Goal: Task Accomplishment & Management: Use online tool/utility

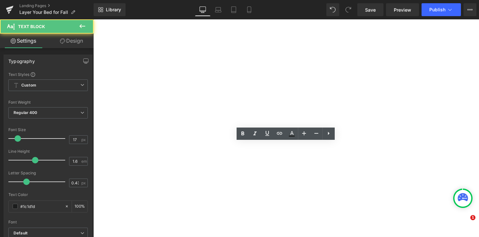
select select "King/[PERSON_NAME]"
select select "XL"
select select "M"
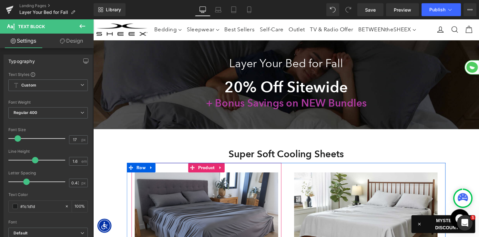
scroll to position [3724, 390]
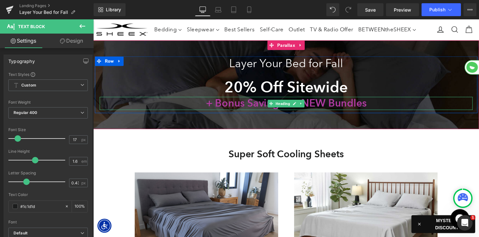
click at [231, 87] on strong "20% Off Sitewide" at bounding box center [288, 88] width 125 height 18
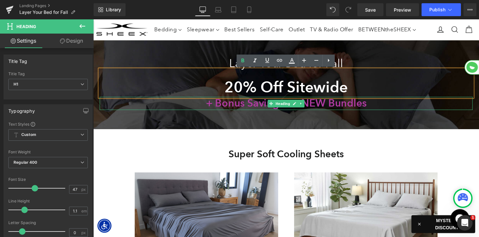
click at [325, 103] on strong "+ Bonus Savings on NEW Bundles" at bounding box center [288, 103] width 163 height 13
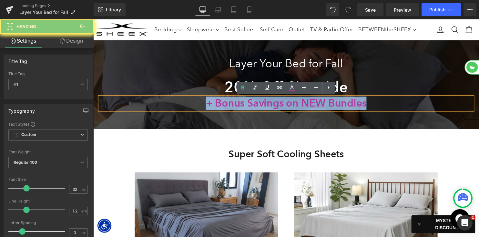
click at [325, 103] on strong "+ Bonus Savings on NEW Bundles" at bounding box center [288, 103] width 163 height 13
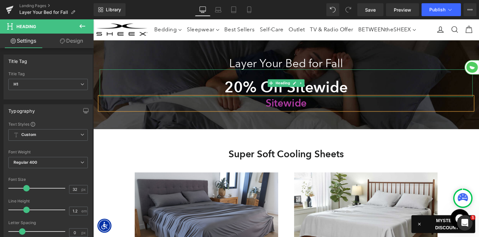
click at [256, 86] on strong "20% Off Sitewide" at bounding box center [288, 88] width 125 height 18
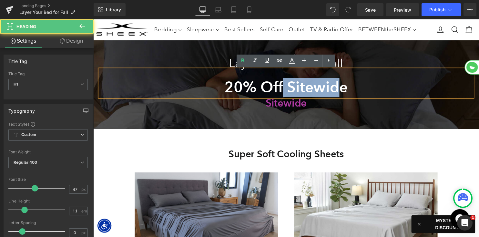
drag, startPoint x: 286, startPoint y: 88, endPoint x: 347, endPoint y: 86, distance: 60.7
click at [347, 86] on strong "20% Off Sitewide" at bounding box center [288, 88] width 125 height 18
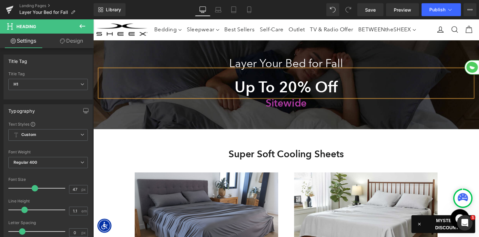
click at [339, 116] on div at bounding box center [288, 132] width 390 height 220
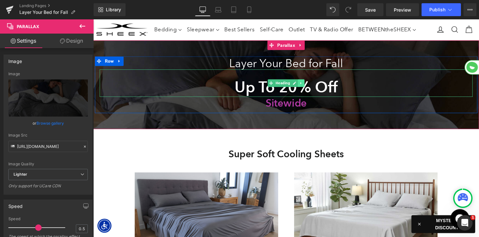
click at [300, 87] on link at bounding box center [303, 84] width 7 height 8
click at [300, 87] on link at bounding box center [300, 84] width 7 height 8
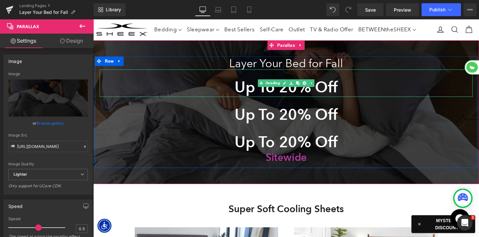
scroll to position [3779, 390]
click at [307, 84] on icon at bounding box center [307, 84] width 4 height 4
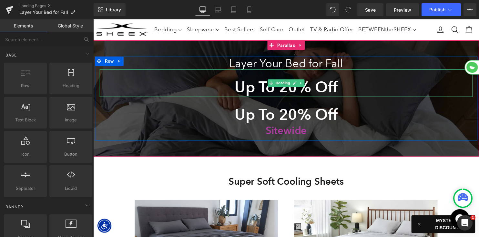
scroll to position [3, 3]
click at [304, 83] on icon at bounding box center [304, 84] width 4 height 4
click at [305, 84] on icon at bounding box center [307, 84] width 4 height 4
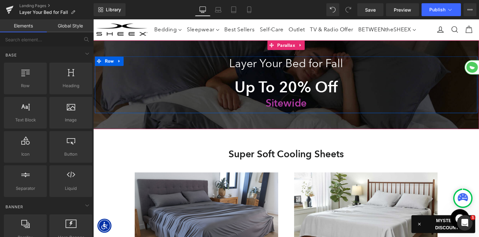
click at [333, 91] on strong "Up To 20% Off" at bounding box center [288, 88] width 104 height 18
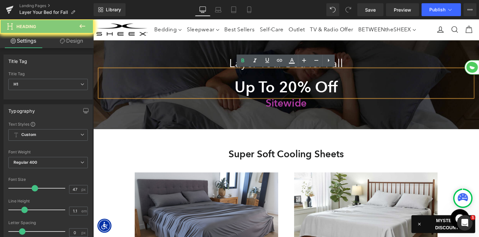
scroll to position [3, 3]
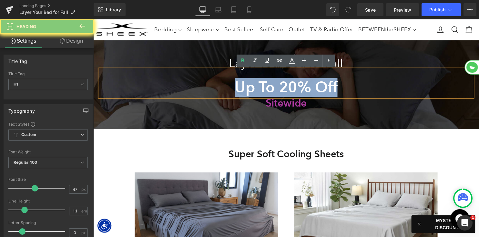
click at [333, 91] on strong "Up To 20% Off" at bounding box center [288, 88] width 104 height 18
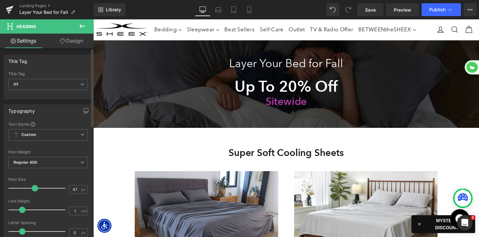
scroll to position [3, 3]
type input "0.9"
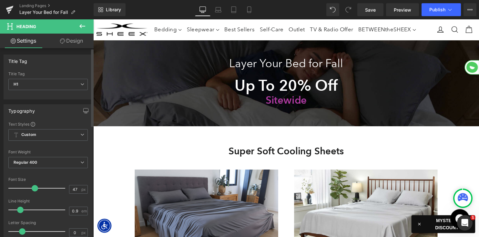
drag, startPoint x: 24, startPoint y: 209, endPoint x: 20, endPoint y: 210, distance: 3.6
click at [20, 210] on span at bounding box center [20, 209] width 6 height 6
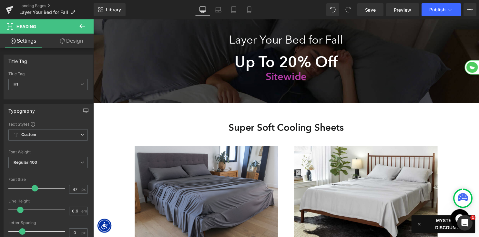
scroll to position [3721, 390]
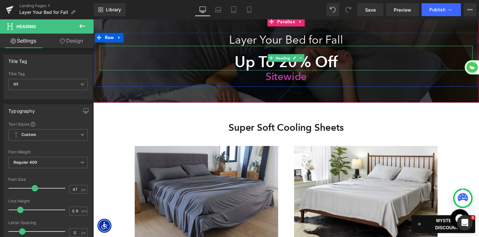
click at [291, 67] on strong "Up To 20% Off" at bounding box center [288, 62] width 104 height 18
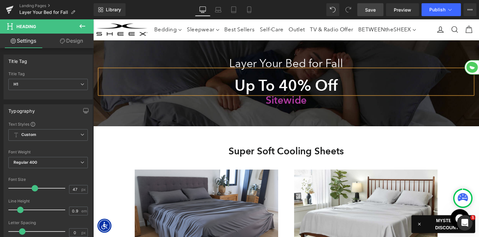
click at [371, 11] on span "Save" at bounding box center [370, 9] width 11 height 7
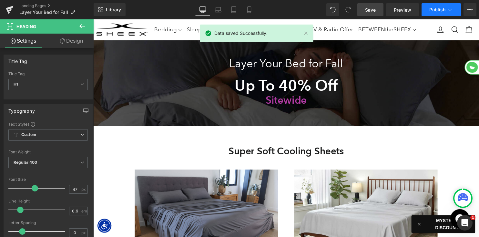
click at [434, 9] on span "Publish" at bounding box center [437, 9] width 16 height 5
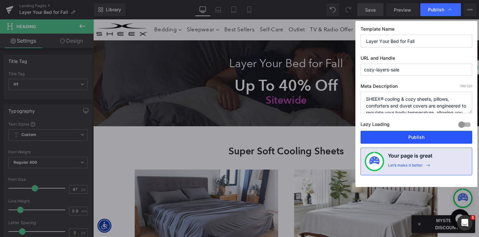
drag, startPoint x: 376, startPoint y: 136, endPoint x: 286, endPoint y: 118, distance: 91.5
click at [376, 136] on button "Publish" at bounding box center [416, 137] width 112 height 13
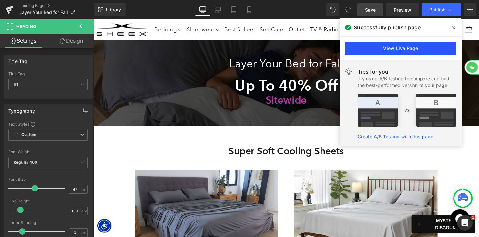
click at [370, 48] on link "View Live Page" at bounding box center [400, 48] width 112 height 13
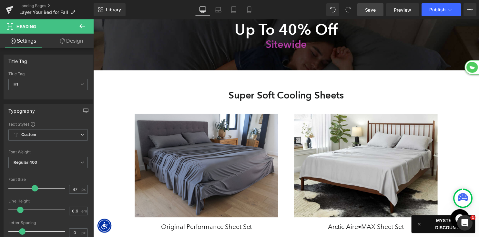
scroll to position [58, 0]
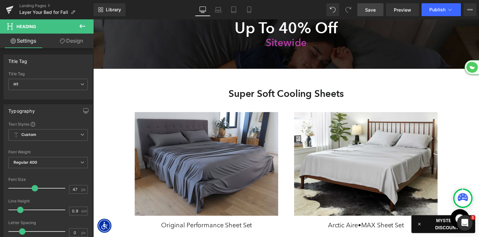
click at [191, 160] on div "Save 20 % (P) Image" at bounding box center [207, 165] width 145 height 105
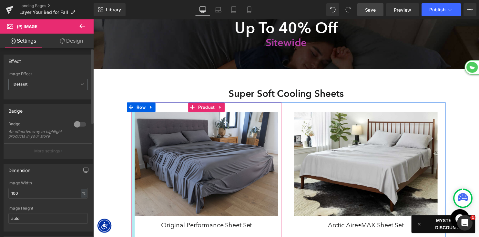
click at [75, 125] on div at bounding box center [79, 124] width 15 height 10
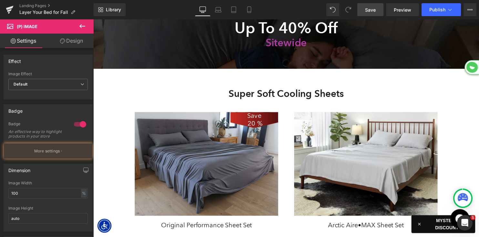
click at [335, 151] on img at bounding box center [368, 165] width 145 height 105
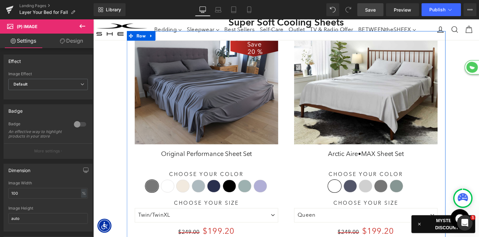
scroll to position [3700, 390]
click at [78, 123] on div at bounding box center [79, 124] width 15 height 10
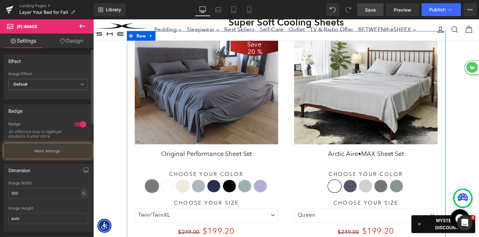
click at [75, 124] on div at bounding box center [79, 124] width 15 height 10
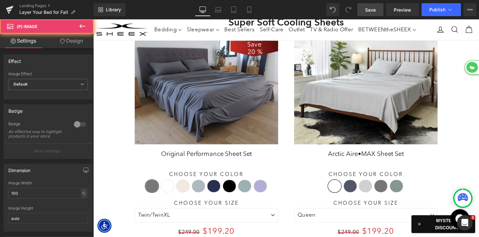
scroll to position [336, 0]
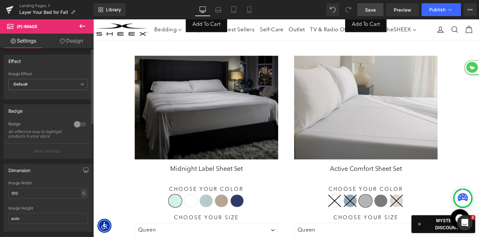
click at [78, 123] on div at bounding box center [79, 124] width 15 height 10
click at [351, 108] on div "Save 20 % (P) Image" at bounding box center [368, 108] width 145 height 105
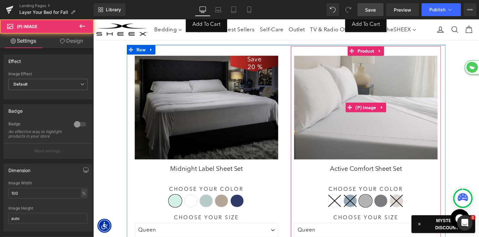
click at [330, 107] on img at bounding box center [368, 108] width 145 height 105
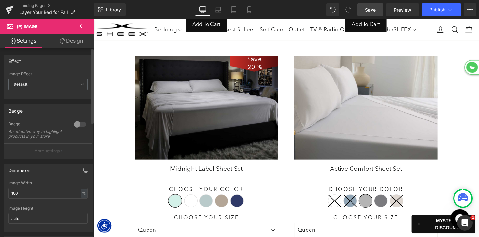
drag, startPoint x: 78, startPoint y: 124, endPoint x: 130, endPoint y: 110, distance: 53.7
click at [78, 124] on div at bounding box center [79, 124] width 15 height 10
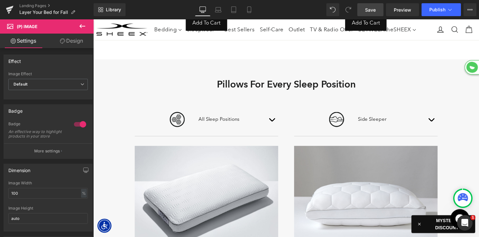
scroll to position [645, 0]
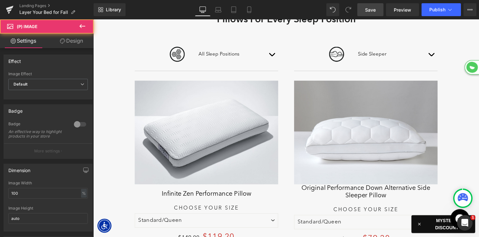
click at [220, 137] on div "Save 20 % (P) Image" at bounding box center [207, 133] width 145 height 105
click at [208, 132] on span "(P) Image" at bounding box center [207, 134] width 19 height 8
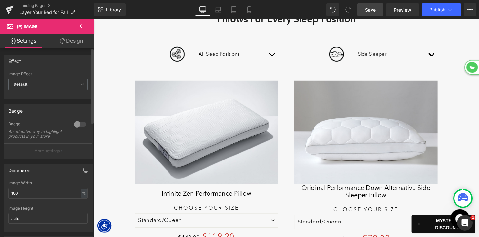
click at [83, 124] on div at bounding box center [79, 124] width 15 height 10
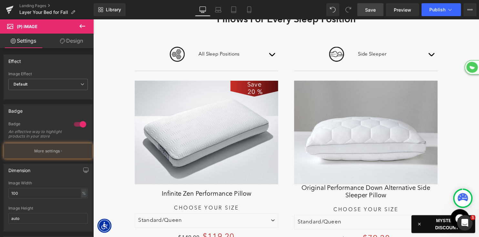
click at [354, 134] on div "Save 20 % (P) Image" at bounding box center [368, 133] width 145 height 105
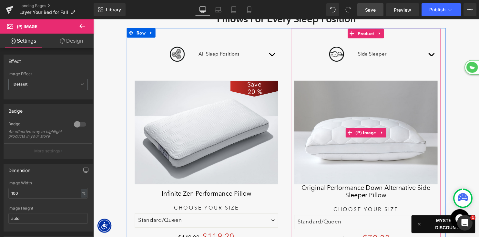
click at [347, 127] on img at bounding box center [368, 133] width 145 height 105
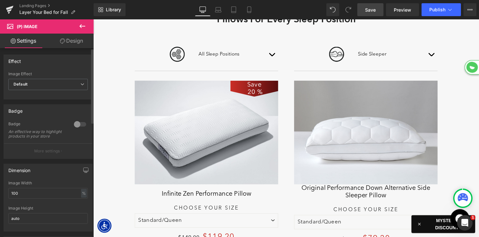
drag, startPoint x: 79, startPoint y: 125, endPoint x: 151, endPoint y: 121, distance: 72.4
click at [79, 125] on div at bounding box center [79, 124] width 15 height 10
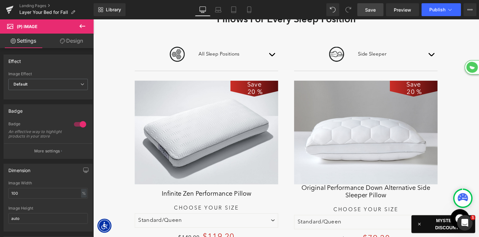
scroll to position [880, 0]
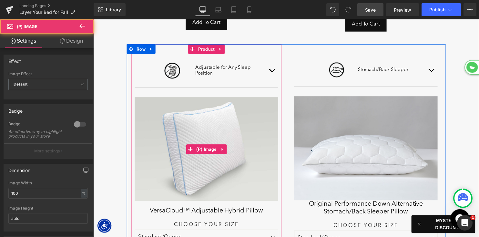
click at [203, 148] on div "Save 20 % (P) Image" at bounding box center [207, 150] width 145 height 105
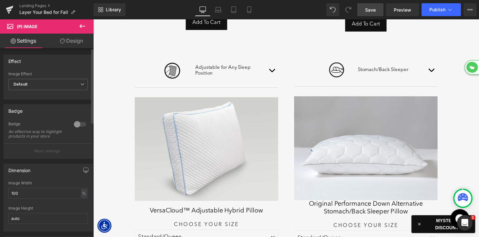
click at [74, 125] on div at bounding box center [79, 124] width 15 height 10
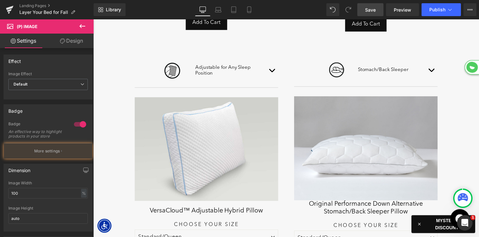
click at [372, 154] on img at bounding box center [368, 149] width 145 height 105
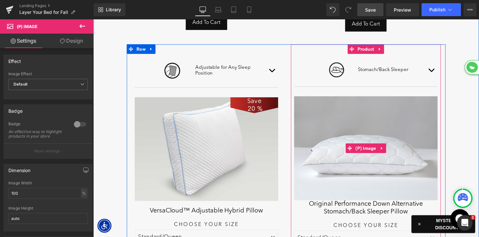
click at [359, 147] on span "(P) Image" at bounding box center [369, 150] width 24 height 10
click at [77, 123] on div at bounding box center [79, 124] width 15 height 10
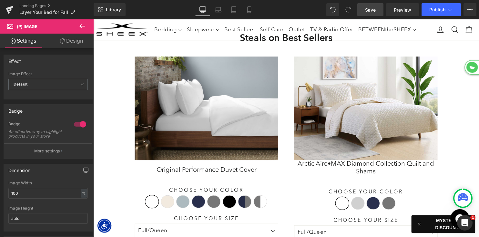
scroll to position [1185, 0]
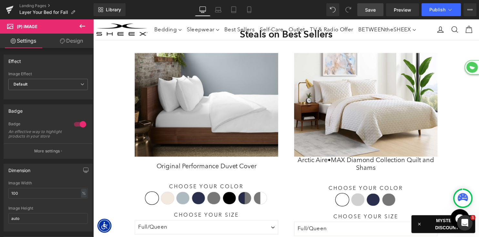
click at [200, 130] on img at bounding box center [207, 105] width 145 height 105
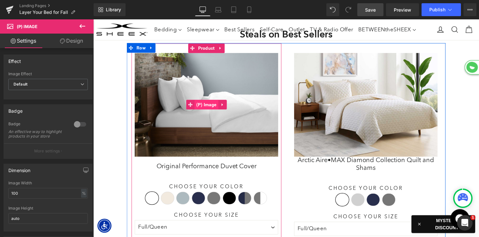
click at [203, 106] on span "(P) Image" at bounding box center [208, 106] width 24 height 10
click at [75, 123] on div at bounding box center [79, 124] width 15 height 10
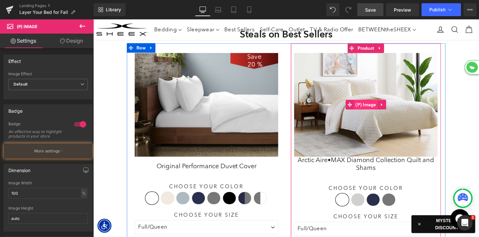
click at [336, 98] on img at bounding box center [368, 105] width 145 height 105
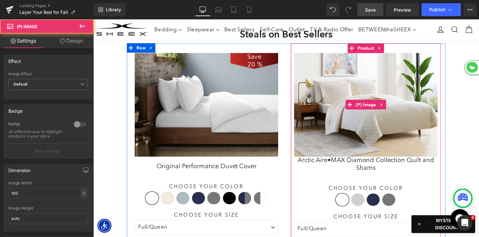
click at [359, 102] on span "(P) Image" at bounding box center [369, 106] width 24 height 10
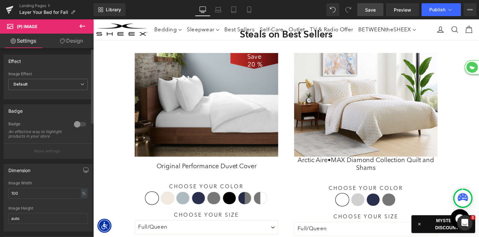
drag, startPoint x: 79, startPoint y: 125, endPoint x: 73, endPoint y: 102, distance: 23.6
click at [79, 125] on div at bounding box center [79, 124] width 15 height 10
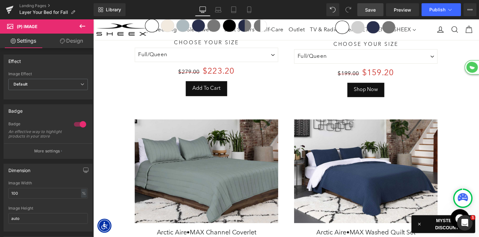
scroll to position [1404, 0]
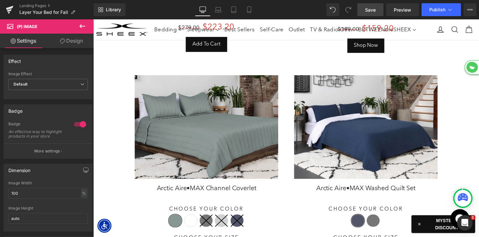
drag, startPoint x: 209, startPoint y: 117, endPoint x: 205, endPoint y: 119, distance: 4.2
click at [209, 117] on img at bounding box center [207, 128] width 145 height 105
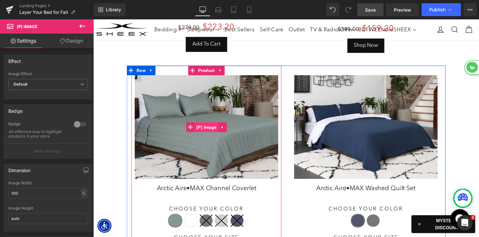
click at [207, 124] on span "(P) Image" at bounding box center [208, 129] width 24 height 10
click at [72, 121] on div at bounding box center [79, 124] width 15 height 10
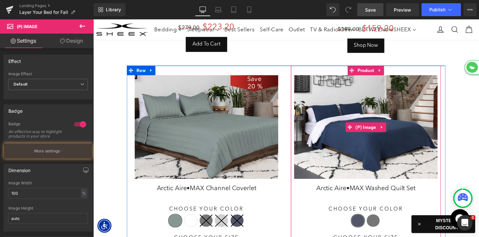
click at [324, 108] on img at bounding box center [368, 128] width 145 height 105
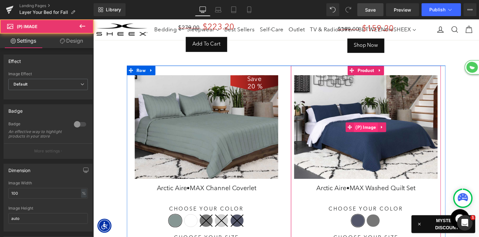
click at [365, 126] on span "(P) Image" at bounding box center [369, 129] width 24 height 10
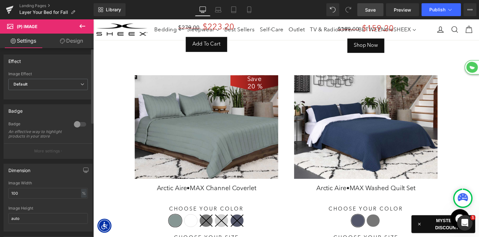
click at [75, 125] on div at bounding box center [79, 124] width 15 height 10
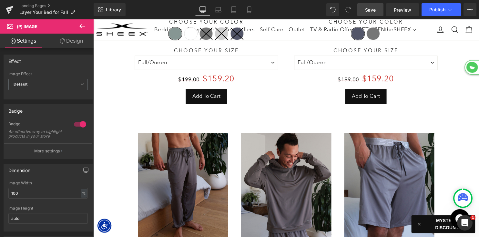
scroll to position [1630, 0]
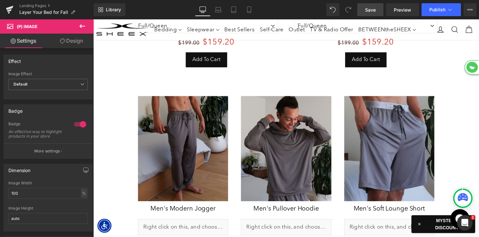
click at [199, 143] on div "Save 20 % (P) Image" at bounding box center [183, 150] width 91 height 106
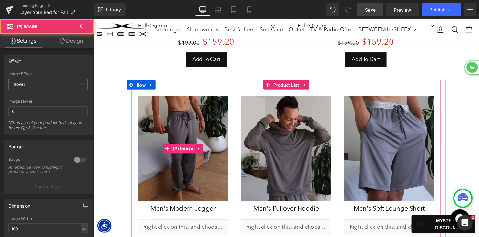
click at [188, 145] on span "(P) Image" at bounding box center [184, 150] width 24 height 10
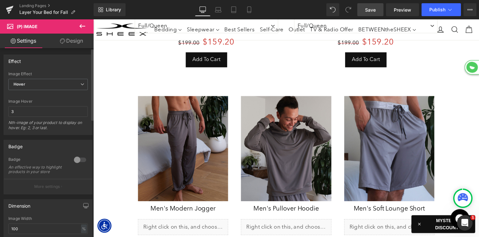
click at [74, 158] on div at bounding box center [79, 159] width 15 height 10
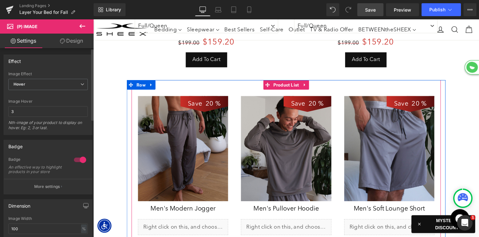
scroll to position [2089, 0]
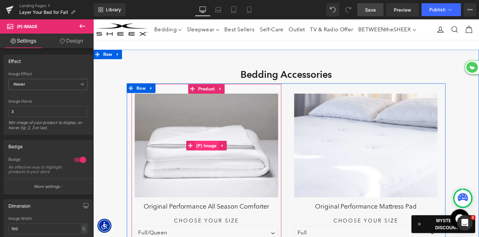
click at [202, 142] on span "(P) Image" at bounding box center [208, 147] width 24 height 10
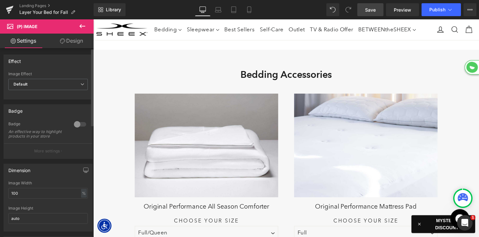
click at [75, 123] on div at bounding box center [79, 124] width 15 height 10
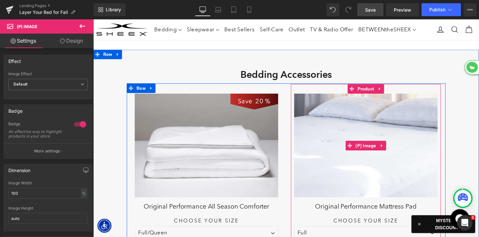
click at [359, 130] on img at bounding box center [368, 147] width 145 height 105
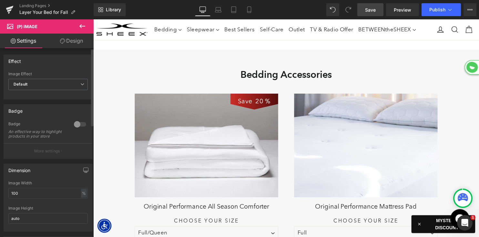
drag, startPoint x: 157, startPoint y: 91, endPoint x: 76, endPoint y: 124, distance: 87.8
click at [76, 124] on div at bounding box center [79, 124] width 15 height 10
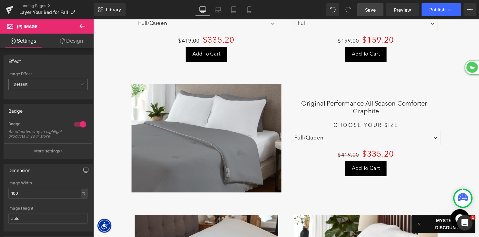
scroll to position [2665, 0]
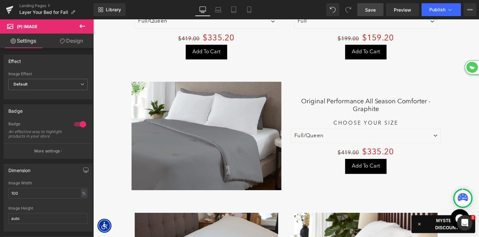
click at [208, 130] on div "Save 20 % (P) Image" at bounding box center [208, 138] width 152 height 110
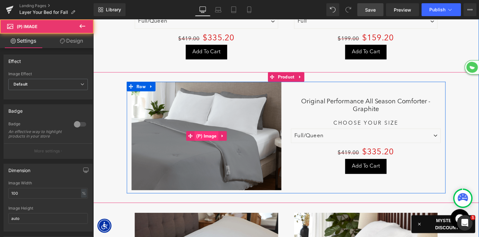
click at [203, 133] on span "(P) Image" at bounding box center [208, 138] width 24 height 10
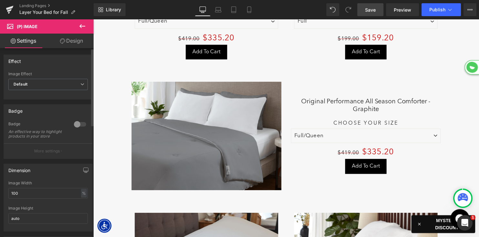
click at [76, 124] on div at bounding box center [79, 124] width 15 height 10
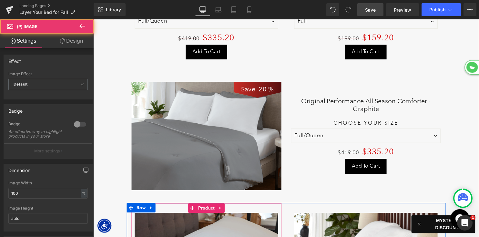
scroll to position [2761, 0]
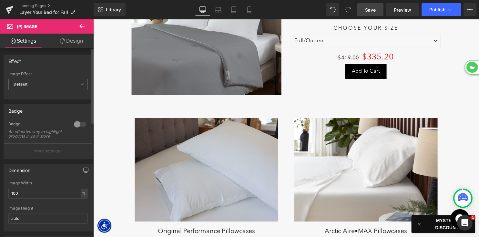
click at [79, 123] on div at bounding box center [79, 124] width 15 height 10
click at [344, 167] on img at bounding box center [368, 171] width 145 height 105
drag, startPoint x: 111, startPoint y: 133, endPoint x: 75, endPoint y: 126, distance: 36.6
click at [75, 126] on div at bounding box center [79, 124] width 15 height 10
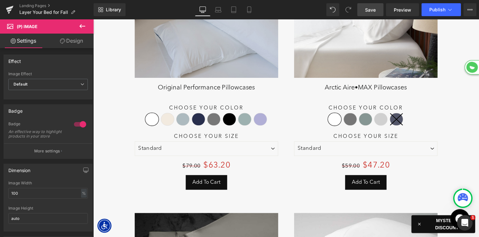
scroll to position [2969, 0]
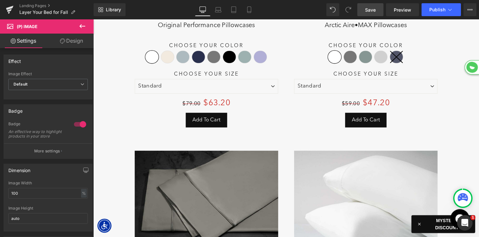
click at [205, 205] on img at bounding box center [207, 204] width 145 height 105
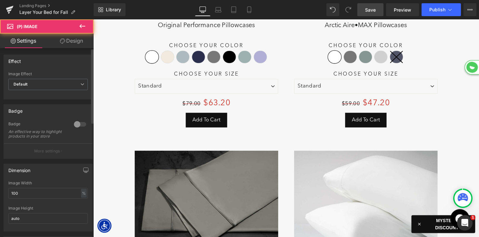
click at [73, 123] on div at bounding box center [79, 124] width 15 height 10
click at [355, 189] on img at bounding box center [368, 204] width 145 height 105
click at [76, 125] on div at bounding box center [79, 124] width 15 height 10
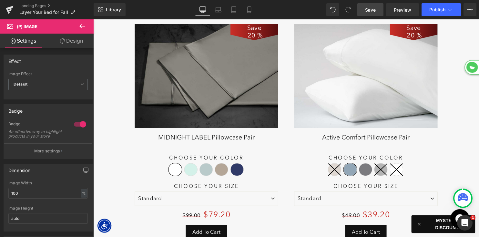
scroll to position [3095, 0]
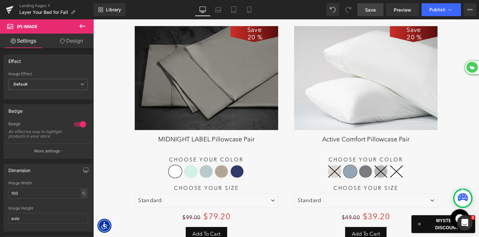
click at [365, 9] on link "Save" at bounding box center [370, 9] width 26 height 13
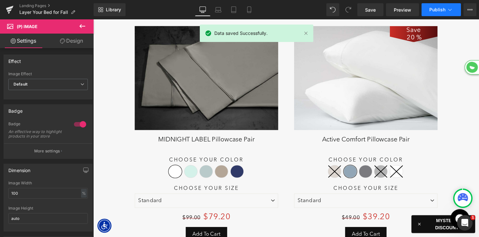
click at [435, 10] on span "Publish" at bounding box center [437, 9] width 16 height 5
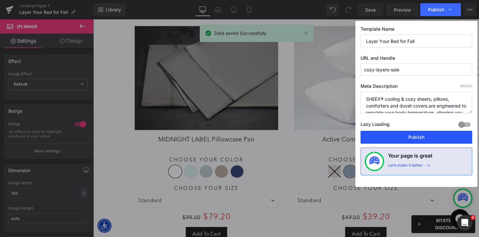
drag, startPoint x: 376, startPoint y: 136, endPoint x: 286, endPoint y: 117, distance: 91.5
click at [376, 136] on button "Publish" at bounding box center [416, 137] width 112 height 13
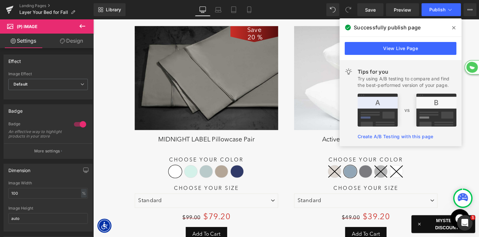
click at [453, 27] on icon at bounding box center [453, 27] width 3 height 3
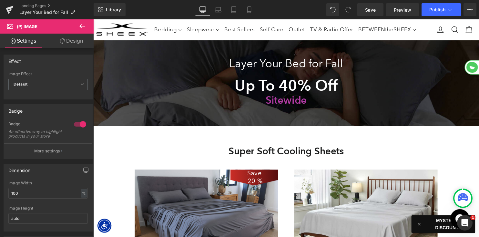
scroll to position [3721, 390]
click at [466, 12] on button "View Live Page View with current Template Save Template to Library Schedule Pub…" at bounding box center [469, 9] width 13 height 13
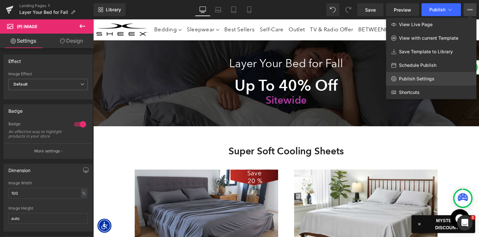
click at [422, 78] on span "Publish Settings" at bounding box center [416, 79] width 35 height 6
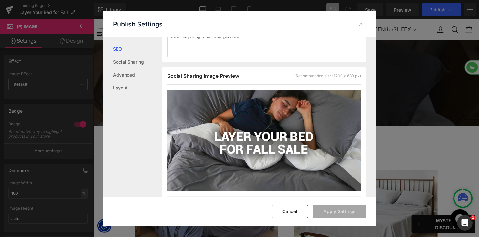
scroll to position [0, 0]
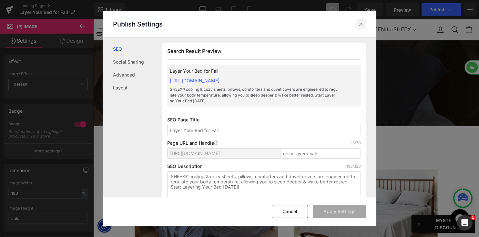
click at [359, 23] on icon at bounding box center [360, 24] width 6 height 6
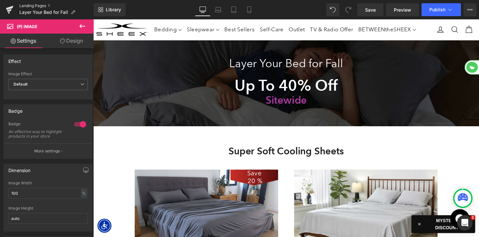
click at [38, 5] on link "Landing Pages" at bounding box center [56, 5] width 74 height 5
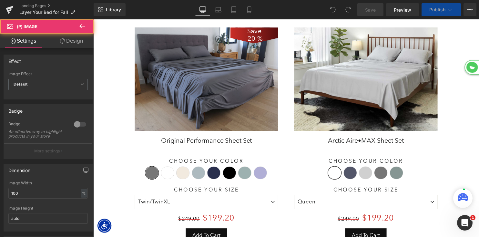
click at [330, 86] on img at bounding box center [368, 79] width 145 height 105
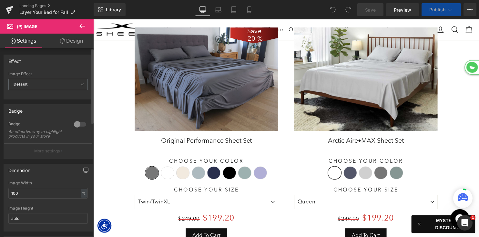
click at [77, 125] on div at bounding box center [79, 124] width 15 height 10
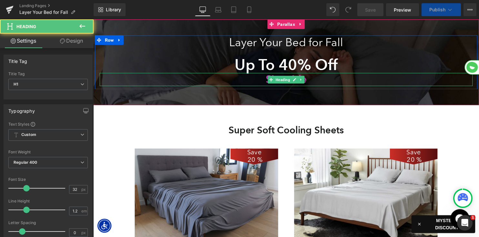
click at [311, 81] on h1 "Sitewide" at bounding box center [288, 80] width 377 height 13
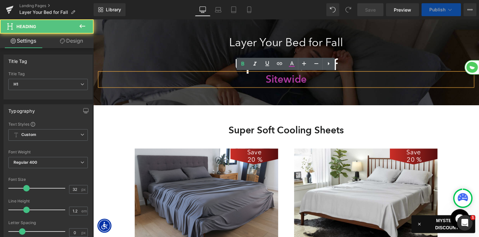
click at [304, 82] on strong "Sitewide" at bounding box center [289, 79] width 42 height 13
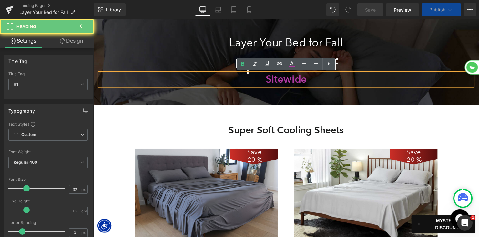
select select "XL"
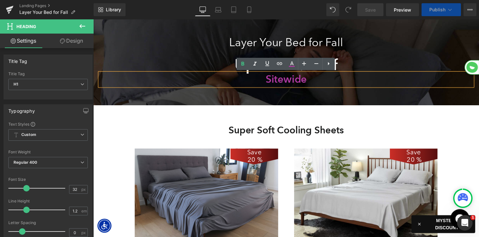
select select "M"
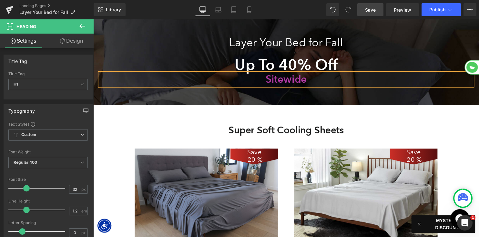
click at [372, 10] on span "Save" at bounding box center [370, 9] width 11 height 7
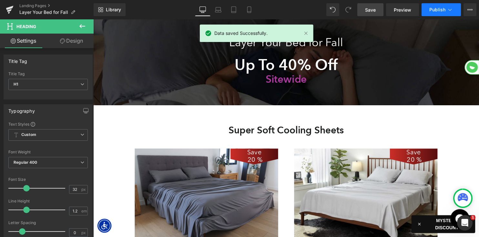
click at [433, 12] on span "Publish" at bounding box center [437, 9] width 16 height 5
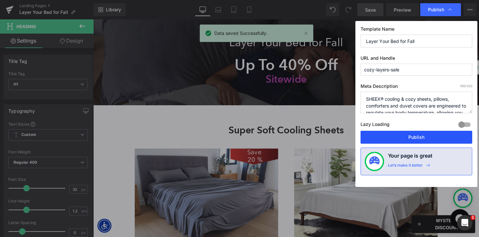
click at [370, 137] on button "Publish" at bounding box center [416, 137] width 112 height 13
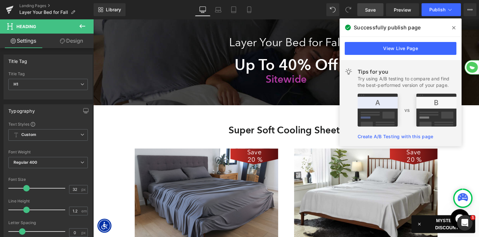
drag, startPoint x: 453, startPoint y: 27, endPoint x: 364, endPoint y: 8, distance: 91.1
click at [453, 27] on icon at bounding box center [453, 27] width 3 height 5
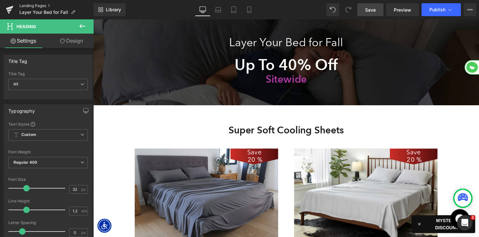
click at [44, 6] on link "Landing Pages" at bounding box center [56, 5] width 74 height 5
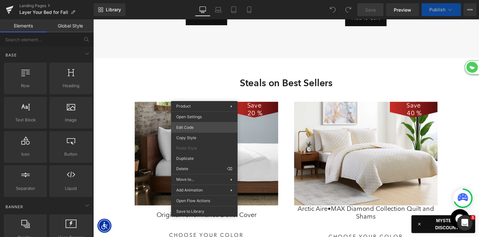
click at [197, 0] on div "You are previewing how the will restyle your page. You can not edit Elements in…" at bounding box center [239, 0] width 479 height 0
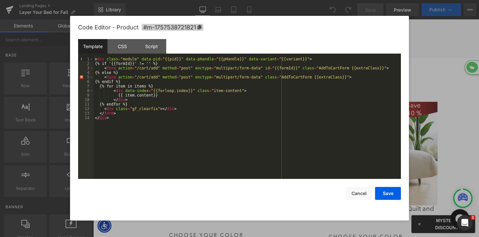
click at [195, 28] on span "#m-1757538721821" at bounding box center [173, 27] width 62 height 7
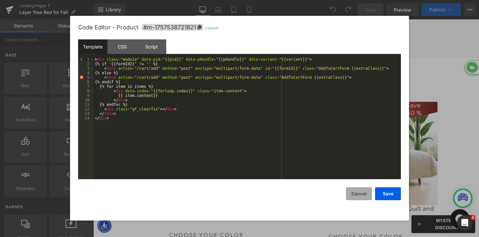
click at [360, 197] on button "Cancel" at bounding box center [359, 193] width 26 height 13
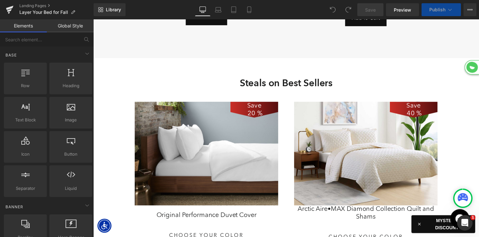
select select "XL"
select select "M"
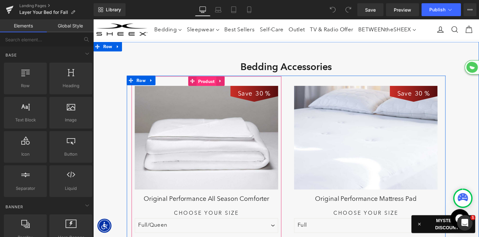
drag, startPoint x: 205, startPoint y: 73, endPoint x: 291, endPoint y: 124, distance: 99.8
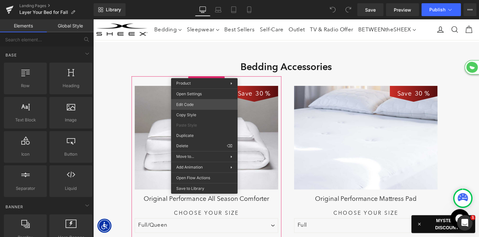
click at [197, 0] on div "You are previewing how the will restyle your page. You can not edit Elements in…" at bounding box center [239, 0] width 479 height 0
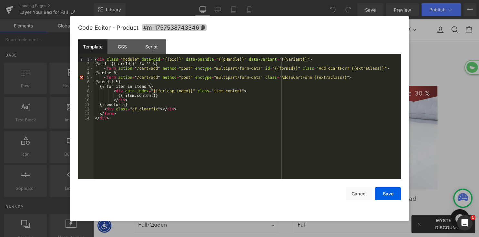
click at [201, 28] on icon at bounding box center [203, 27] width 4 height 5
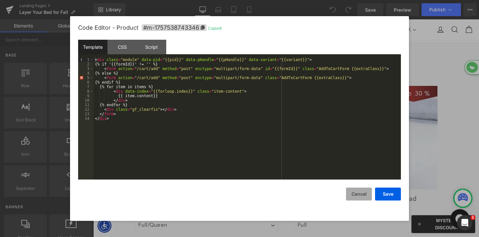
click at [360, 195] on button "Cancel" at bounding box center [359, 193] width 26 height 13
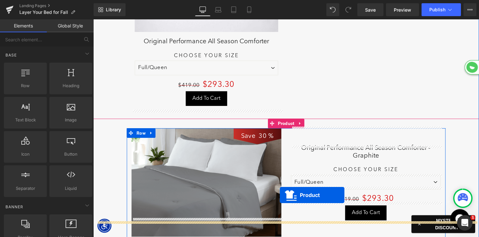
scroll to position [2631, 0]
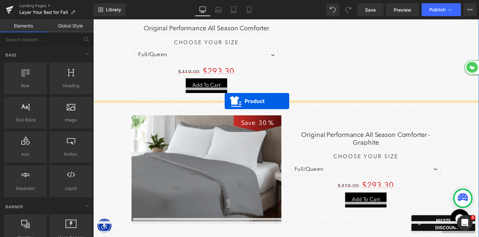
drag, startPoint x: 355, startPoint y: 65, endPoint x: 226, endPoint y: 102, distance: 133.7
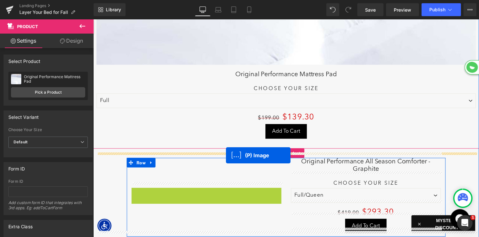
scroll to position [3, 3]
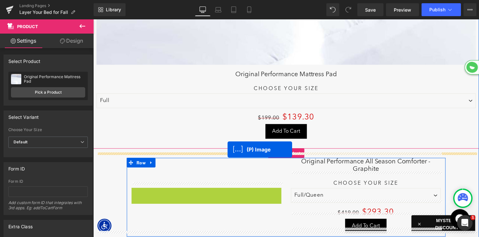
drag, startPoint x: 191, startPoint y: 208, endPoint x: 229, endPoint y: 151, distance: 68.3
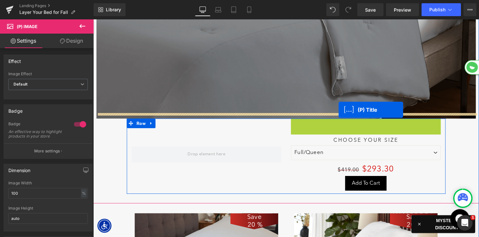
scroll to position [4312, 390]
drag, startPoint x: 347, startPoint y: 116, endPoint x: 340, endPoint y: 108, distance: 10.1
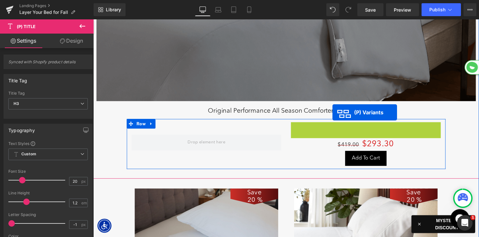
scroll to position [4305, 390]
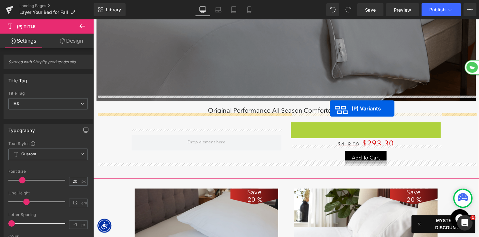
drag, startPoint x: 350, startPoint y: 129, endPoint x: 333, endPoint y: 109, distance: 26.3
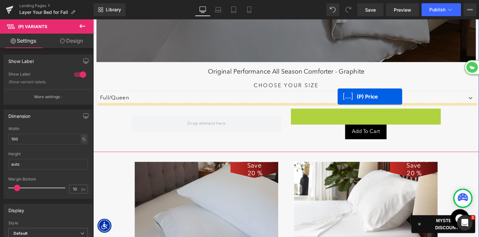
scroll to position [4317, 390]
drag, startPoint x: 366, startPoint y: 109, endPoint x: 339, endPoint y: 97, distance: 29.6
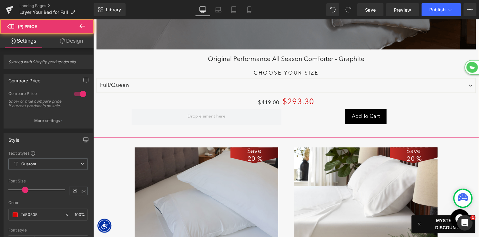
scroll to position [3349, 0]
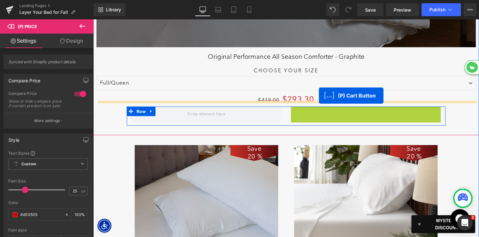
drag, startPoint x: 347, startPoint y: 109, endPoint x: 321, endPoint y: 96, distance: 28.8
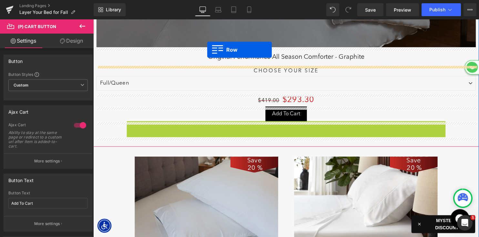
scroll to position [4327, 390]
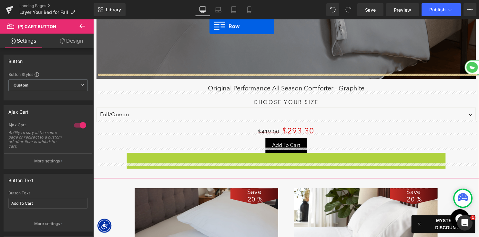
drag, startPoint x: 130, startPoint y: 122, endPoint x: 190, endPoint y: -19, distance: 152.6
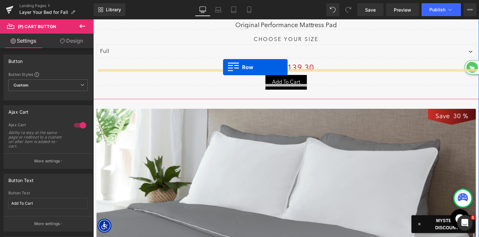
click at [224, 68] on div "$199.00 $139.30" at bounding box center [288, 69] width 384 height 13
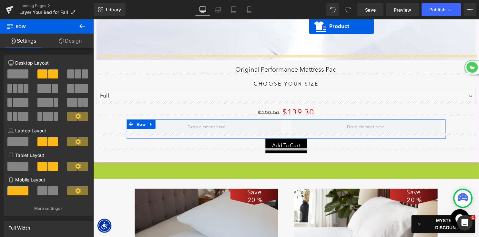
drag, startPoint x: 274, startPoint y: 118, endPoint x: 302, endPoint y: -5, distance: 126.0
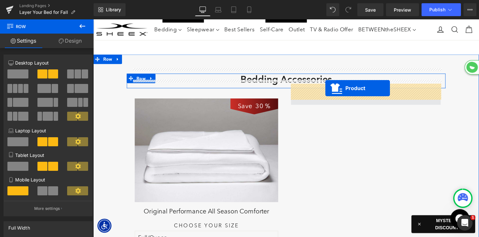
click at [328, 90] on span at bounding box center [369, 98] width 152 height 16
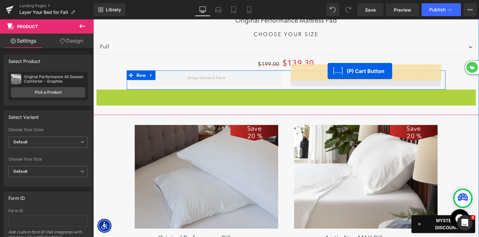
drag, startPoint x: 266, startPoint y: 93, endPoint x: 330, endPoint y: 72, distance: 68.0
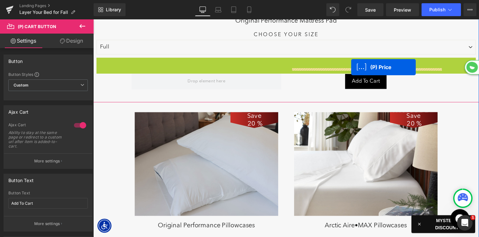
drag, startPoint x: 285, startPoint y: 57, endPoint x: 354, endPoint y: 67, distance: 70.1
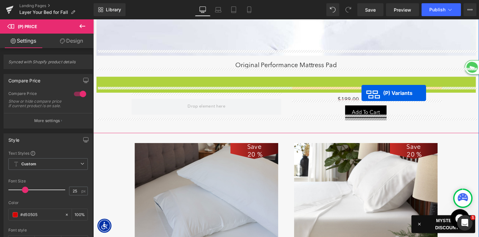
drag, startPoint x: 270, startPoint y: 84, endPoint x: 364, endPoint y: 93, distance: 94.9
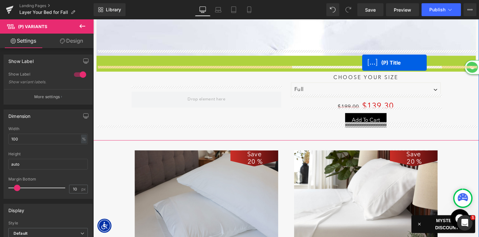
drag, startPoint x: 273, startPoint y: 58, endPoint x: 365, endPoint y: 64, distance: 92.4
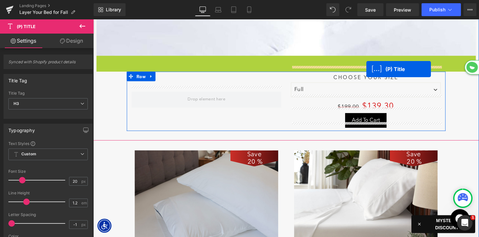
drag, startPoint x: 273, startPoint y: 58, endPoint x: 370, endPoint y: 70, distance: 97.2
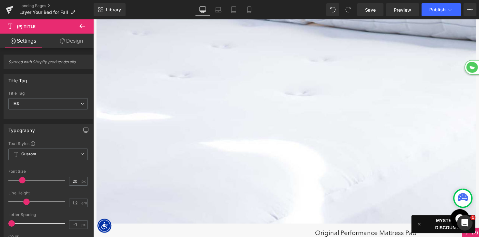
click at [275, 85] on div "Save 30 % (P) Image" at bounding box center [288, 86] width 384 height 277
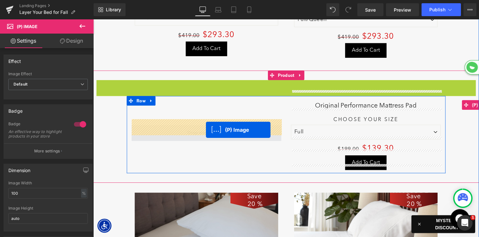
drag, startPoint x: 273, startPoint y: 82, endPoint x: 207, endPoint y: 131, distance: 82.0
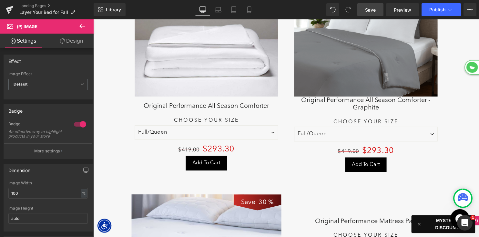
click at [368, 10] on span "Save" at bounding box center [370, 9] width 11 height 7
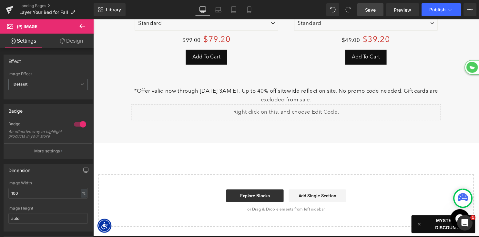
scroll to position [3274, 0]
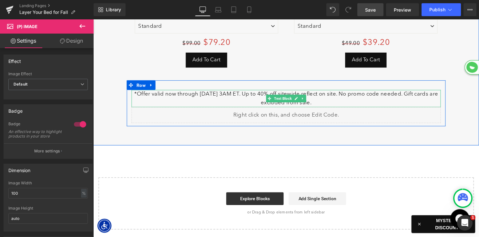
drag, startPoint x: 328, startPoint y: 90, endPoint x: 346, endPoint y: 89, distance: 17.8
click at [328, 91] on p "*Offer valid now through [DATE] 3AM ET. Up to 40% off sitewide reflect on site.…" at bounding box center [288, 99] width 313 height 17
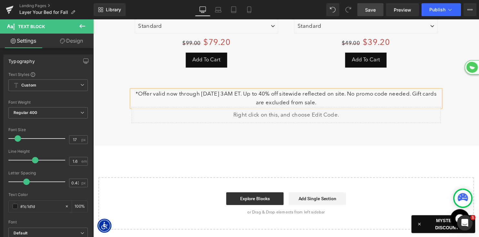
click at [372, 9] on span "Save" at bounding box center [370, 9] width 11 height 7
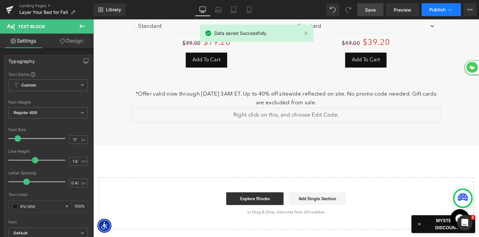
click at [431, 10] on span "Publish" at bounding box center [437, 9] width 16 height 5
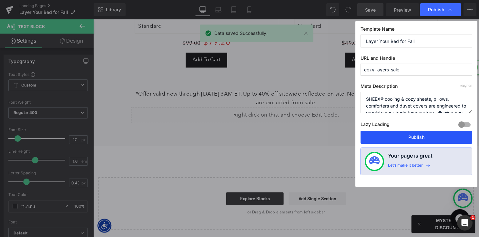
click at [384, 136] on button "Publish" at bounding box center [416, 137] width 112 height 13
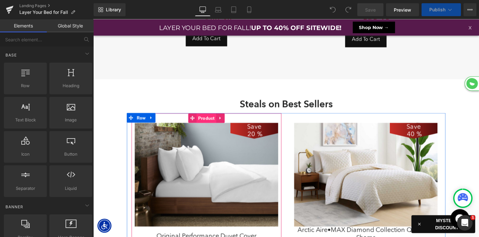
select select "XL"
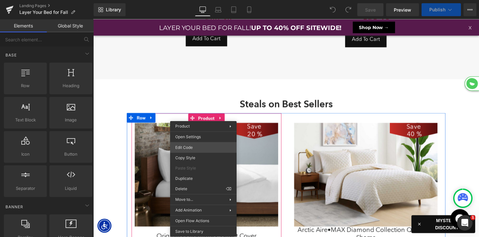
select select "M"
click at [193, 0] on div "You are previewing how the will restyle your page. You can not edit Elements in…" at bounding box center [239, 0] width 479 height 0
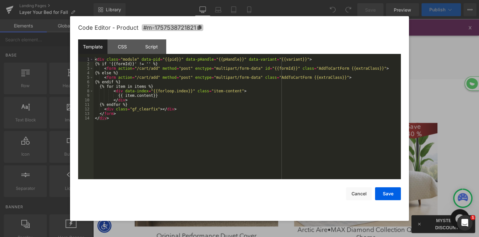
click at [192, 26] on span "#m-1757538721821" at bounding box center [173, 27] width 62 height 7
click at [452, 60] on div at bounding box center [239, 118] width 479 height 237
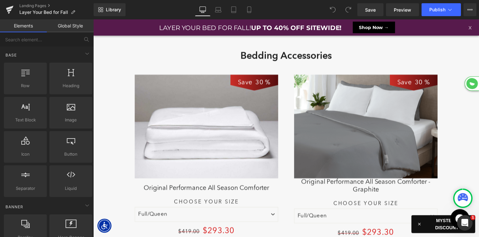
scroll to position [2466, 0]
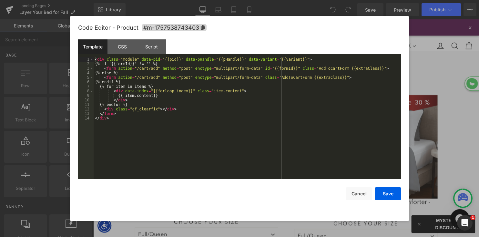
click at [354, 0] on div "You are previewing how the will restyle your page. You can not edit Elements in…" at bounding box center [239, 0] width 479 height 0
click at [197, 30] on span "#m-1757538743403" at bounding box center [174, 27] width 65 height 7
click at [423, 64] on div at bounding box center [239, 118] width 479 height 237
